Goal: Task Accomplishment & Management: Manage account settings

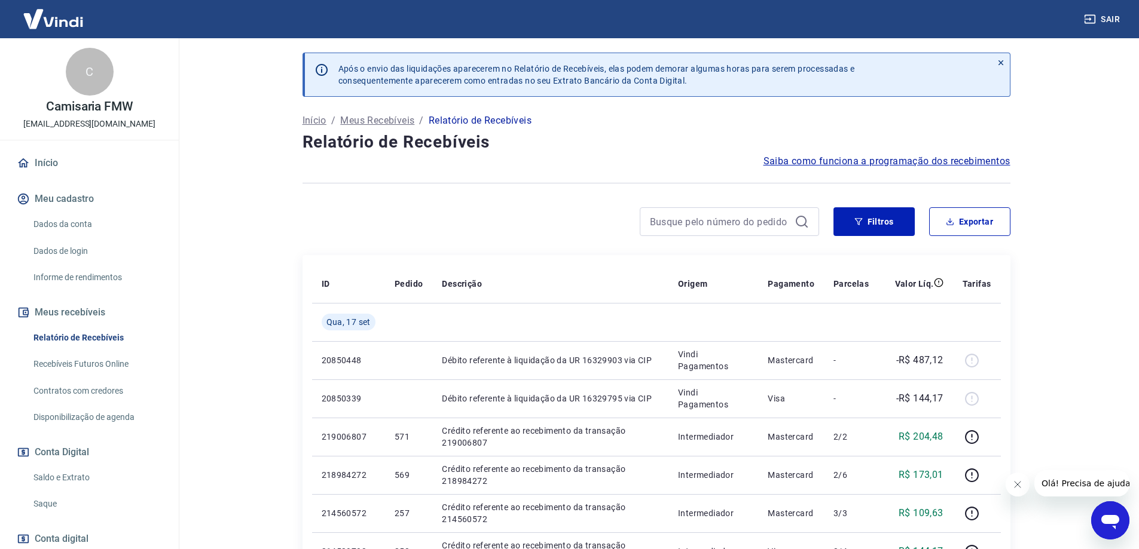
click at [551, 216] on div at bounding box center [561, 221] width 517 height 29
click at [610, 242] on div "Filtros Exportar" at bounding box center [657, 226] width 708 height 38
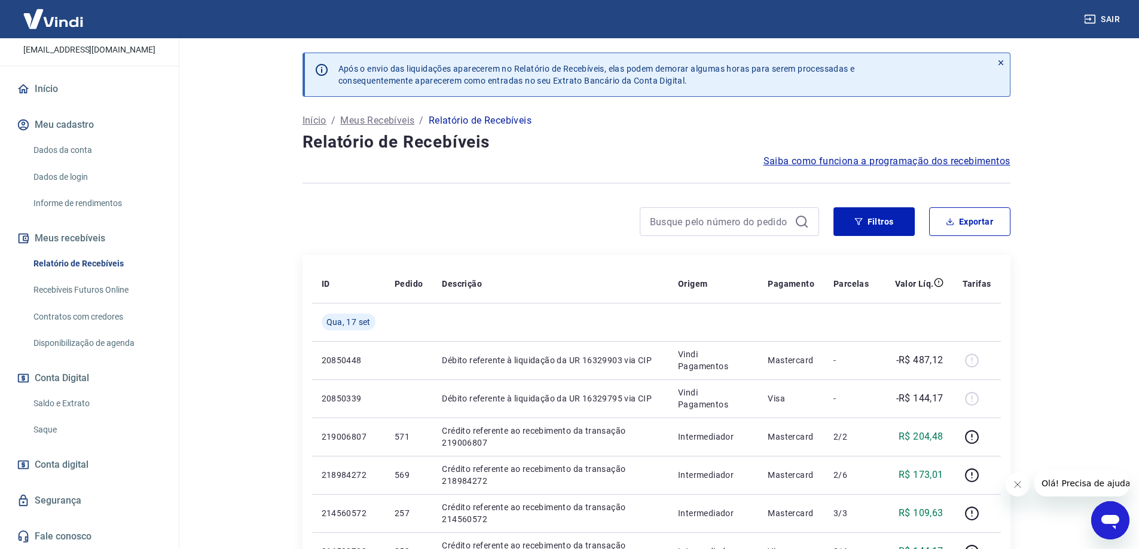
scroll to position [75, 0]
click at [93, 399] on link "Saldo e Extrato" at bounding box center [97, 403] width 136 height 25
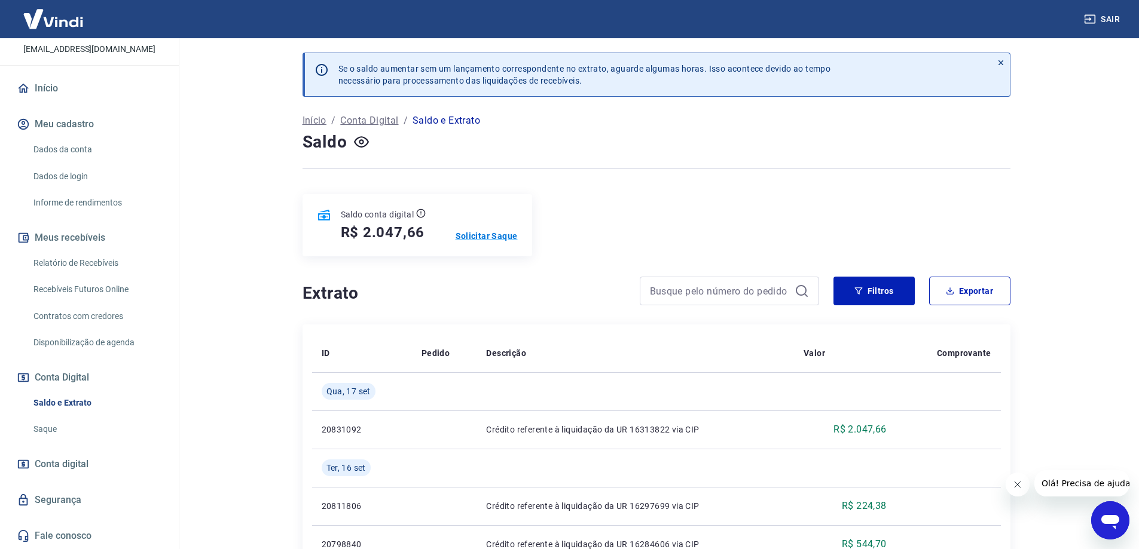
click at [508, 234] on p "Solicitar Saque" at bounding box center [487, 236] width 62 height 12
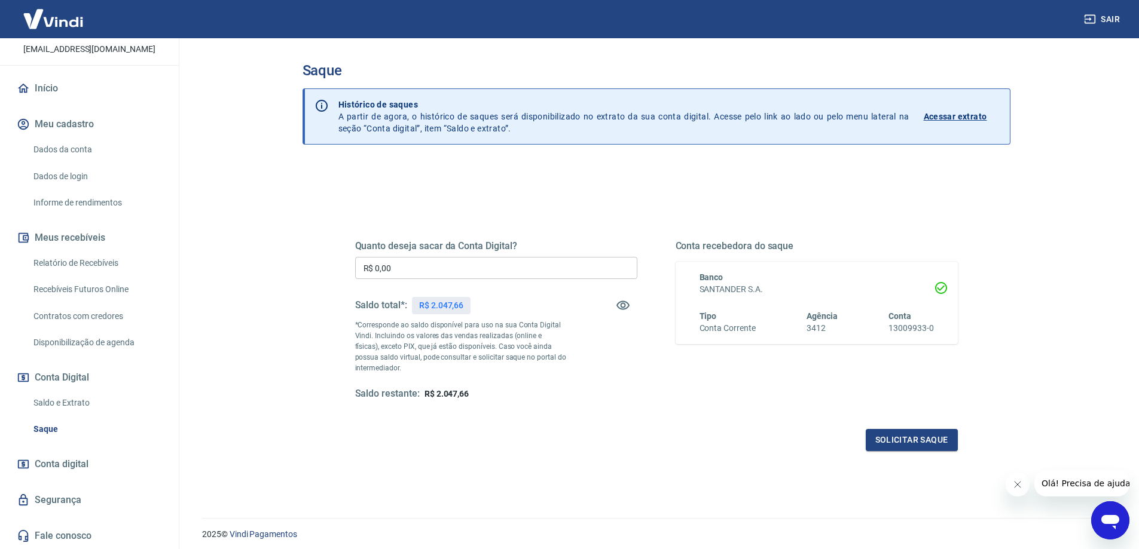
click at [482, 279] on input "R$ 0,00" at bounding box center [496, 268] width 282 height 22
click at [481, 270] on input "R$ 0,00" at bounding box center [496, 268] width 282 height 22
type input "R$ 2.047,66"
click at [559, 215] on div "Quanto deseja sacar da Conta Digital? R$ 2.047,66 ​ Saldo total*: R$ 2.047,66 *…" at bounding box center [656, 332] width 603 height 240
click at [893, 453] on div "Quanto deseja sacar da Conta Digital? R$ 2.047,66 ​ Saldo total*: R$ 2.047,66 *…" at bounding box center [656, 327] width 631 height 278
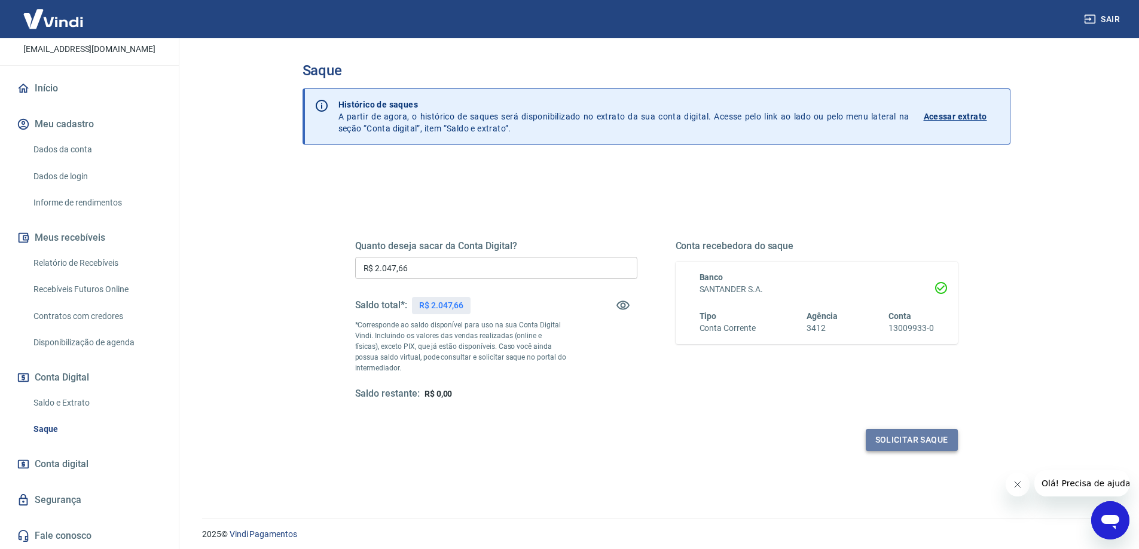
click at [884, 438] on button "Solicitar saque" at bounding box center [912, 440] width 92 height 22
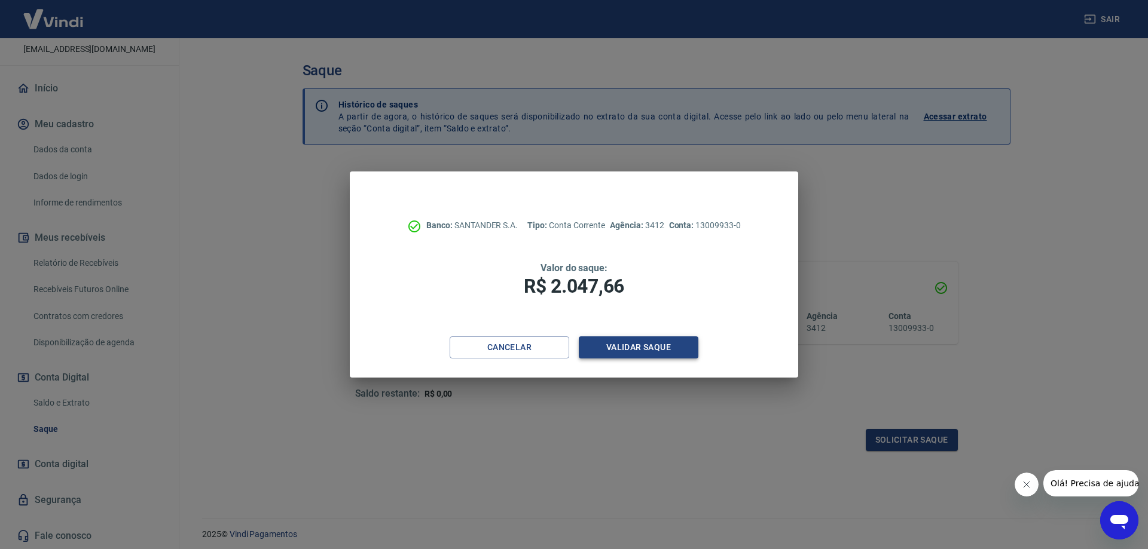
click at [609, 356] on button "Validar saque" at bounding box center [639, 348] width 120 height 22
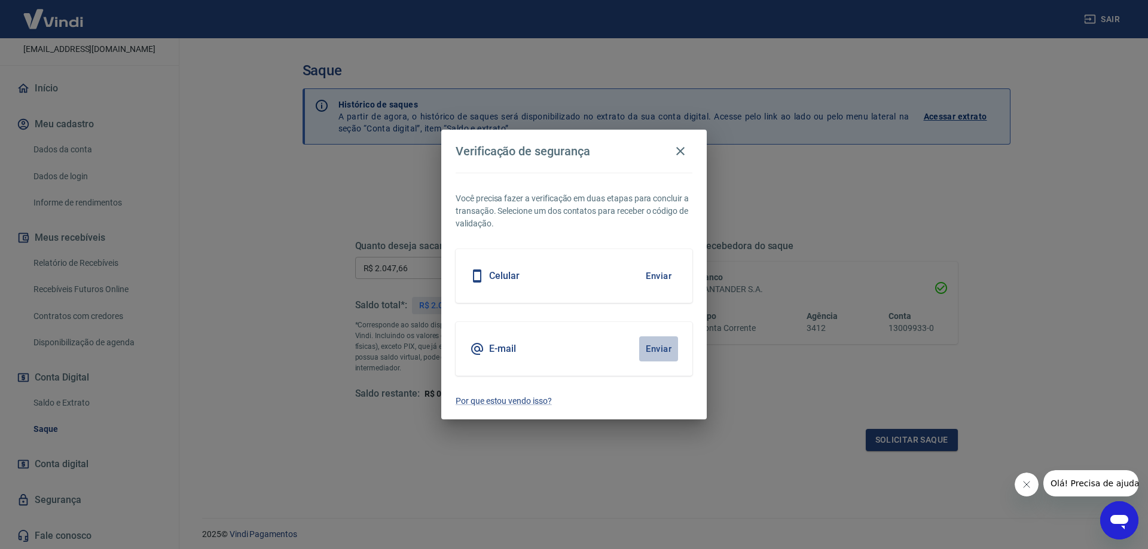
click at [665, 349] on button "Enviar" at bounding box center [658, 349] width 39 height 25
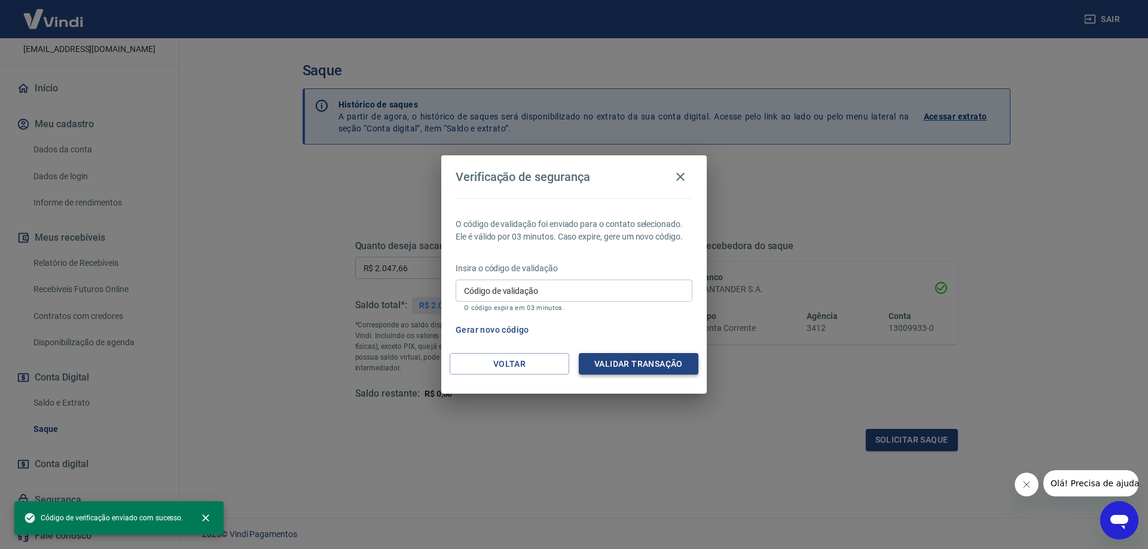
click at [612, 362] on button "Validar transação" at bounding box center [639, 364] width 120 height 22
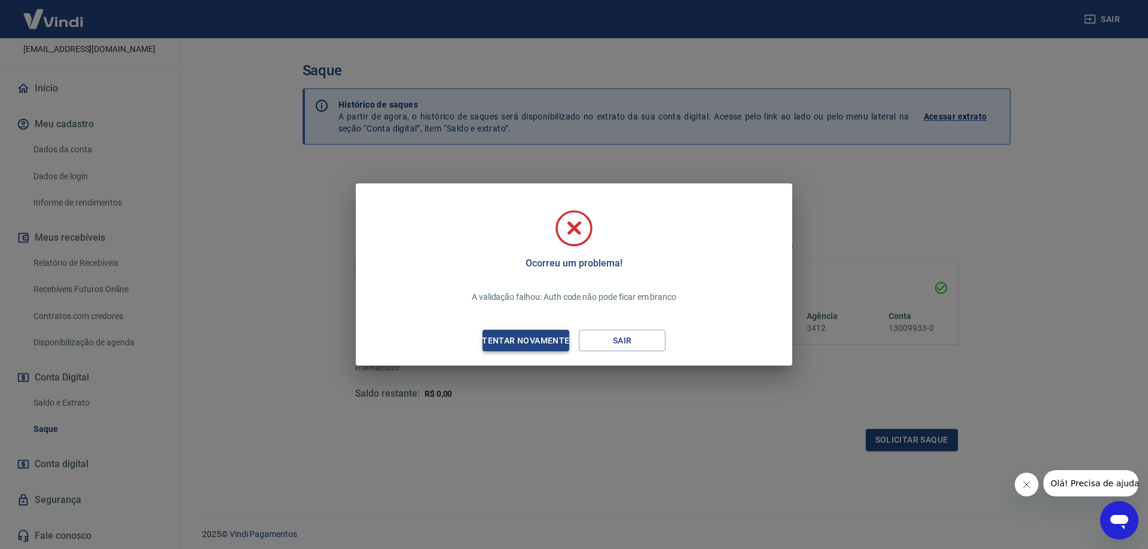
click at [553, 339] on div "Tentar novamente" at bounding box center [526, 341] width 116 height 15
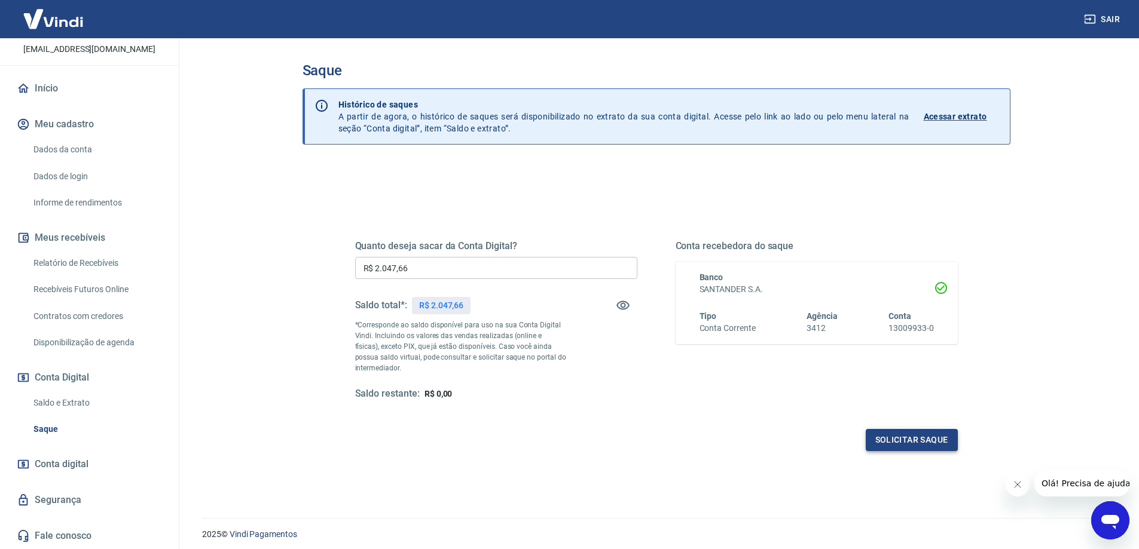
click at [930, 435] on button "Solicitar saque" at bounding box center [912, 440] width 92 height 22
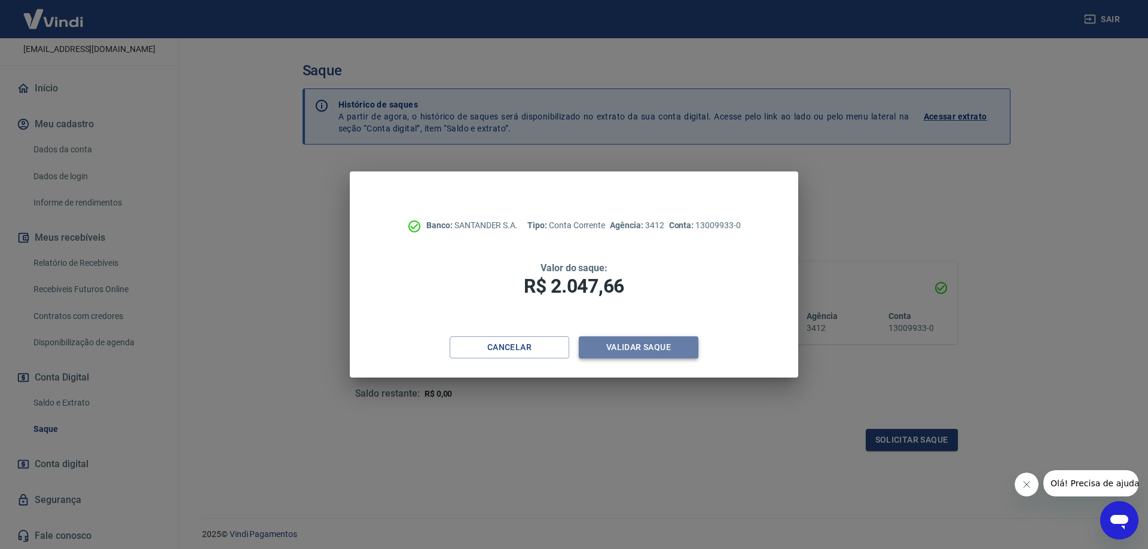
click at [606, 344] on button "Validar saque" at bounding box center [639, 348] width 120 height 22
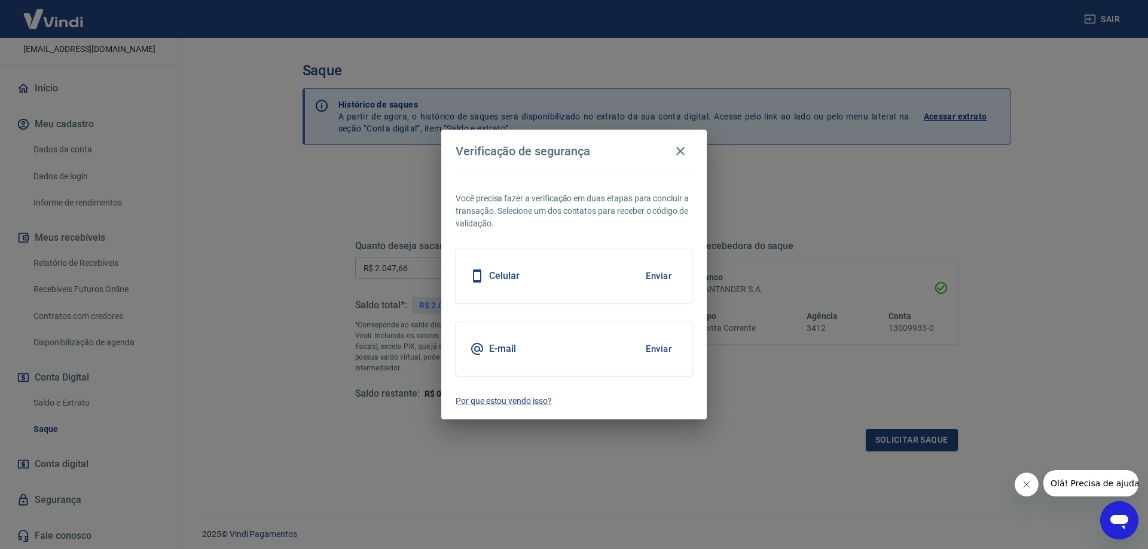
click at [657, 346] on button "Enviar" at bounding box center [658, 349] width 39 height 25
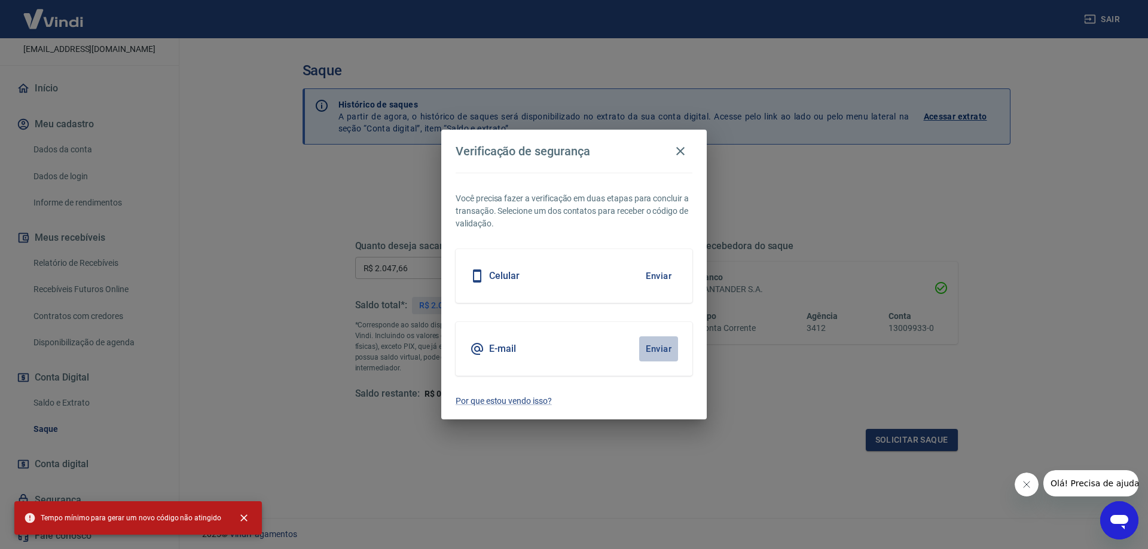
click at [644, 349] on button "Enviar" at bounding box center [658, 349] width 39 height 25
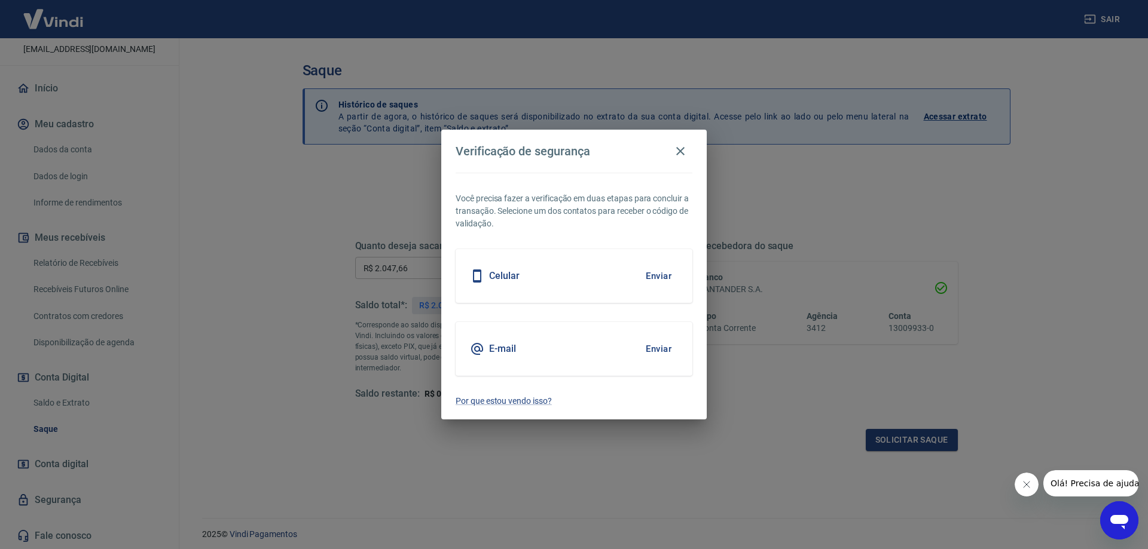
drag, startPoint x: 650, startPoint y: 368, endPoint x: 651, endPoint y: 358, distance: 10.2
click at [650, 360] on div "E-mail Enviar" at bounding box center [574, 349] width 237 height 54
click at [654, 347] on button "Enviar" at bounding box center [658, 349] width 39 height 25
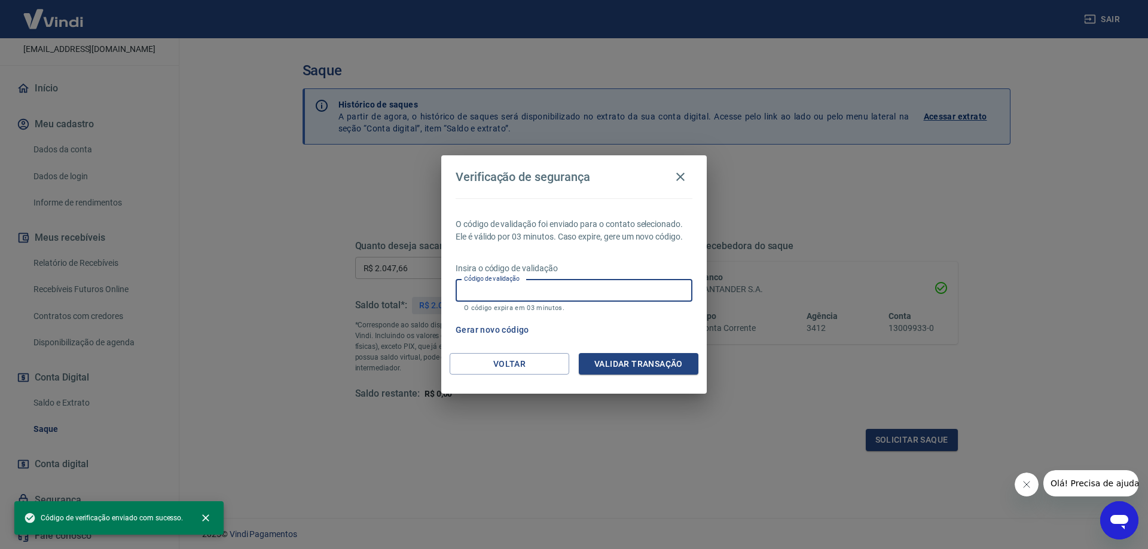
click at [481, 286] on input "Código de validação" at bounding box center [574, 291] width 237 height 22
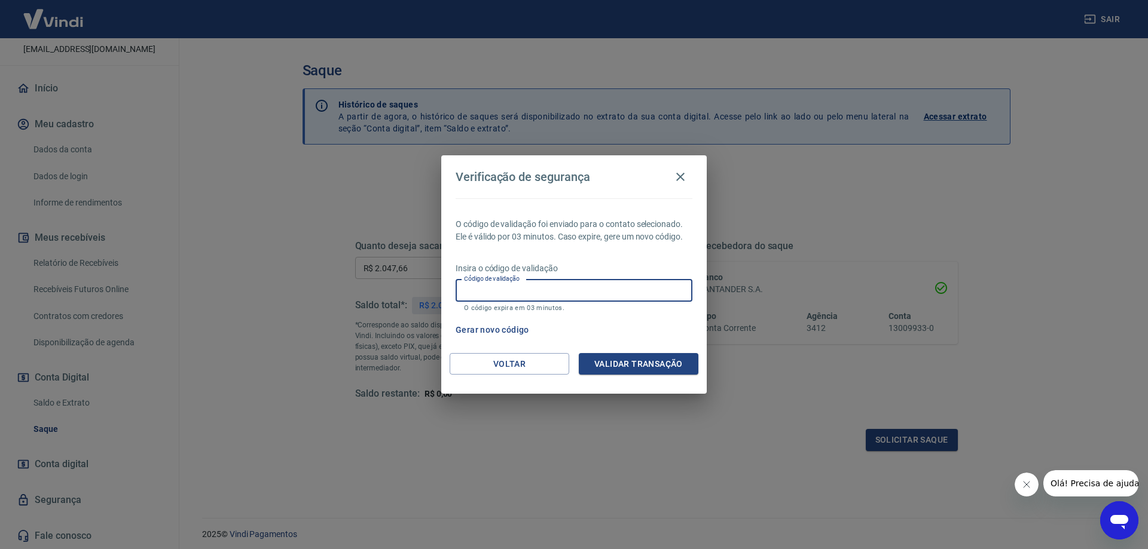
paste input "589102"
type input "589102"
click at [656, 370] on button "Validar transação" at bounding box center [639, 364] width 120 height 22
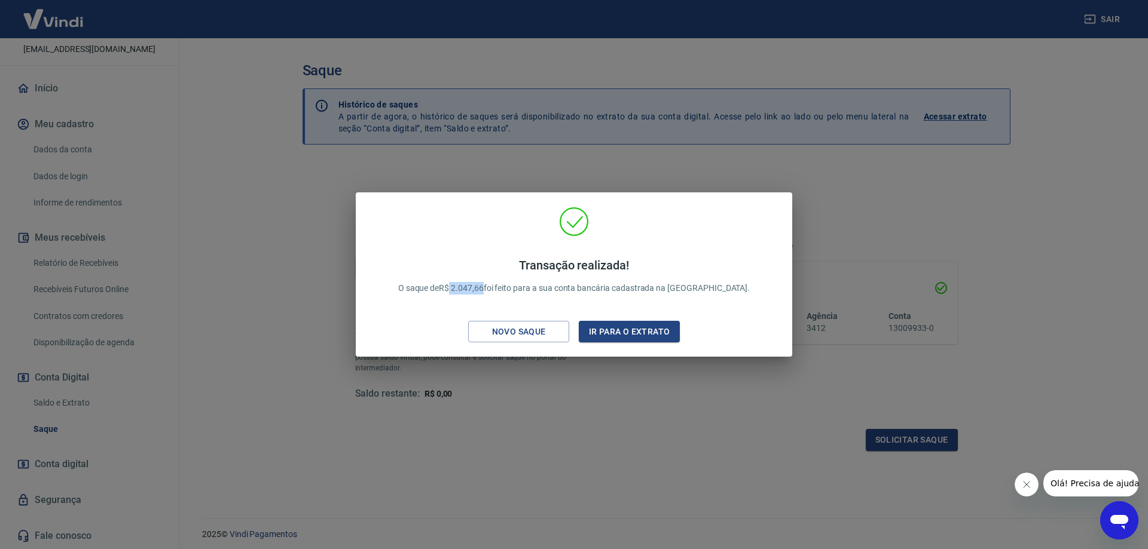
drag, startPoint x: 515, startPoint y: 283, endPoint x: 481, endPoint y: 286, distance: 34.2
click at [481, 286] on p "Transação realizada! O saque de R$ 2.047,66 foi feito para a sua conta bancária…" at bounding box center [574, 276] width 352 height 36
copy p "2.047,66"
click at [676, 259] on h4 "Transação realizada!" at bounding box center [574, 265] width 352 height 14
click at [845, 242] on div "Transação realizada! O saque de R$ 2.047,66 foi feito para a sua conta bancária…" at bounding box center [574, 274] width 1148 height 549
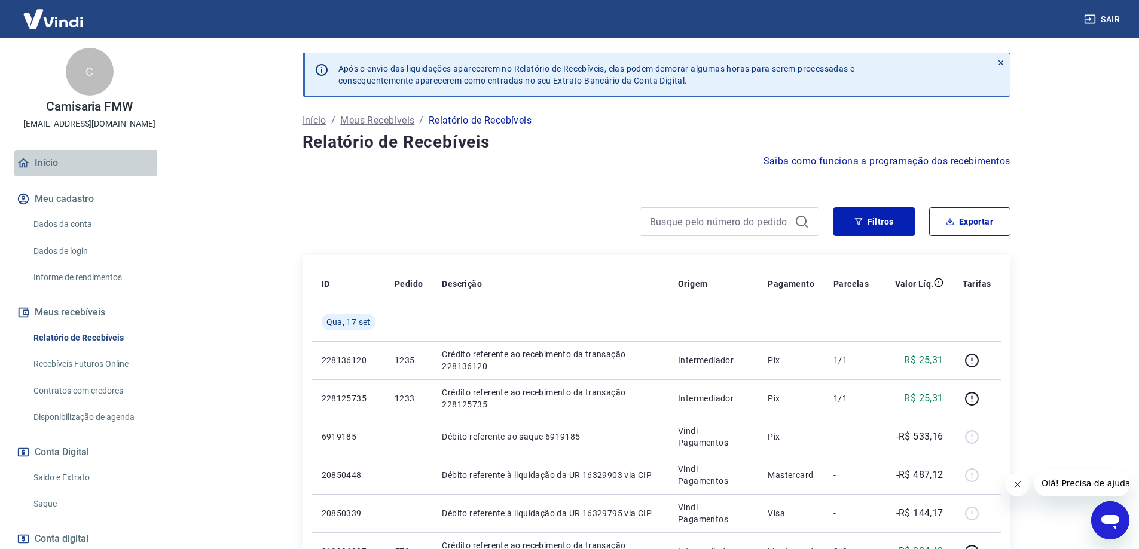
click at [42, 163] on link "Início" at bounding box center [89, 163] width 150 height 26
